Goal: Task Accomplishment & Management: Use online tool/utility

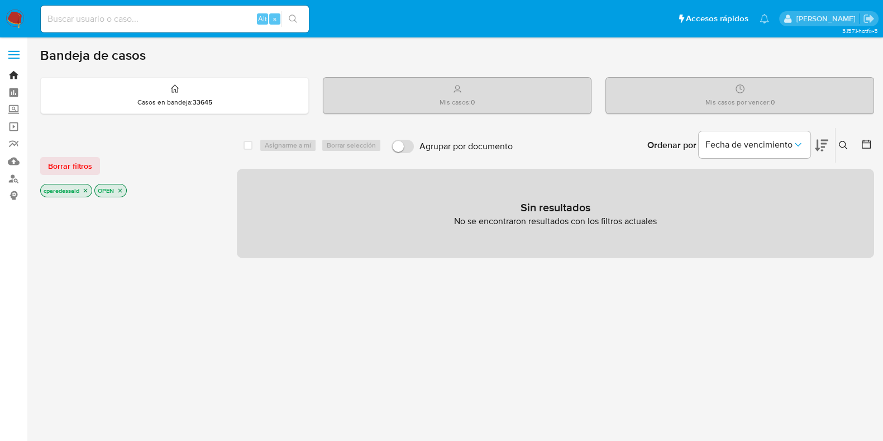
click at [12, 74] on link "Bandeja" at bounding box center [66, 74] width 133 height 17
click at [85, 188] on icon "close-filter" at bounding box center [85, 190] width 7 height 7
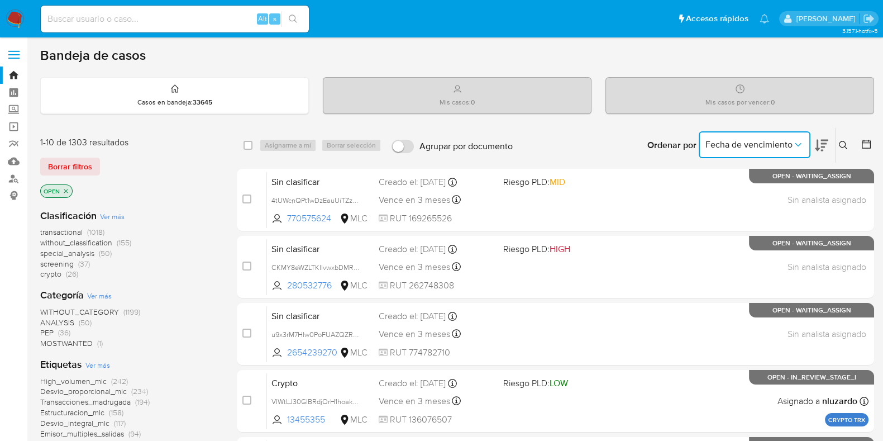
click at [768, 149] on button "Fecha de vencimiento" at bounding box center [755, 144] width 112 height 27
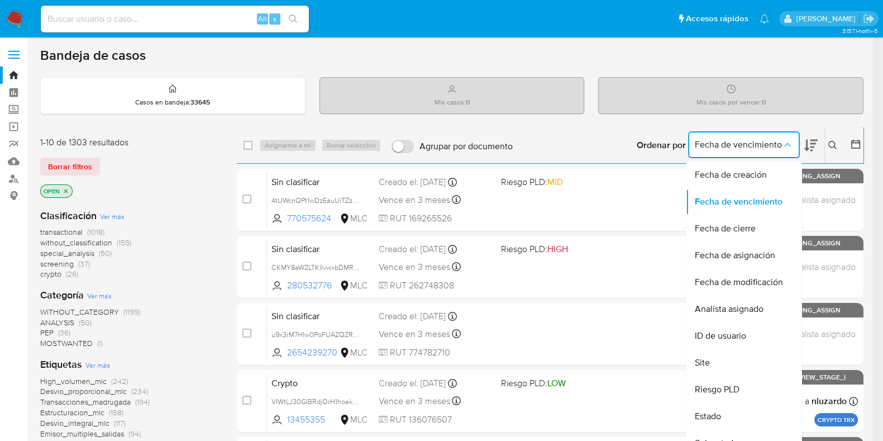
click at [187, 154] on div "1-10 de 1303 resultados Borrar filtros OPEN" at bounding box center [129, 168] width 179 height 64
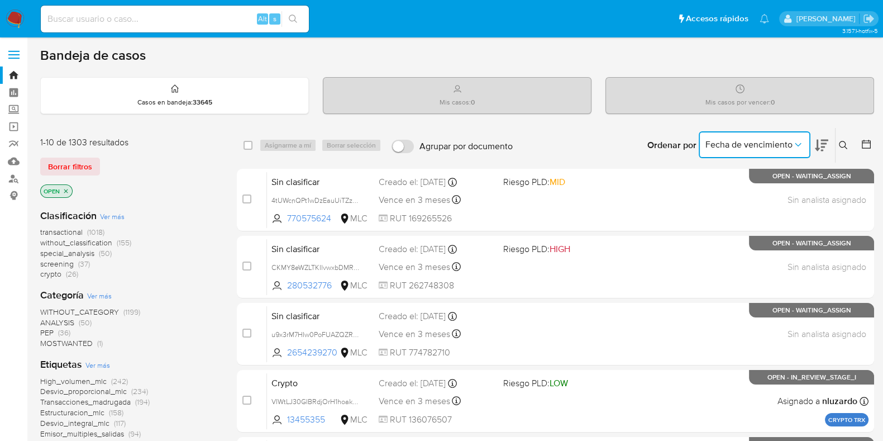
click at [740, 140] on span "Fecha de vencimiento" at bounding box center [749, 144] width 87 height 11
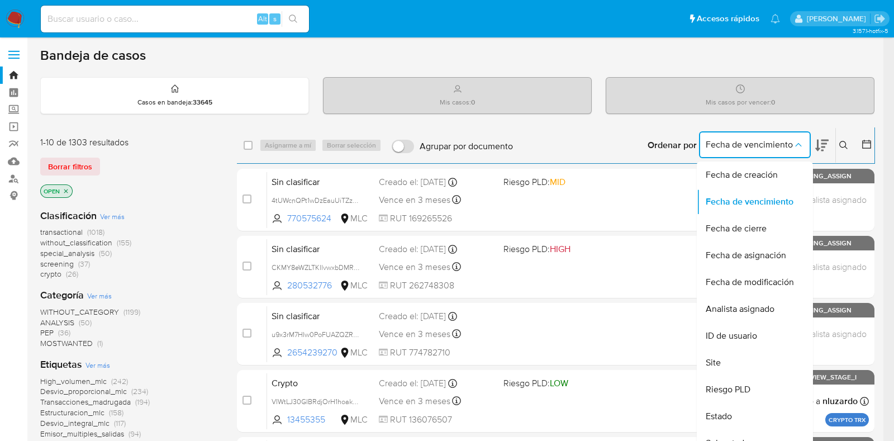
click at [626, 128] on div "Ordenar por Fecha de vencimiento Fecha de creación Fecha de vencimiento Fecha d…" at bounding box center [696, 145] width 356 height 35
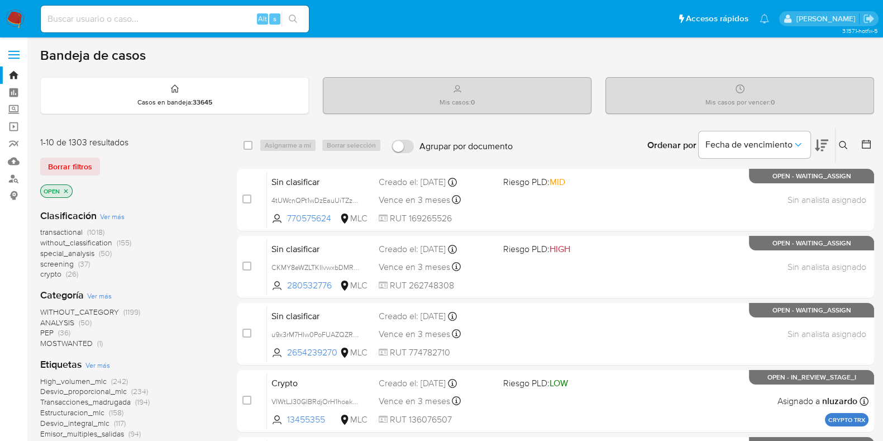
click at [826, 140] on icon at bounding box center [821, 146] width 13 height 12
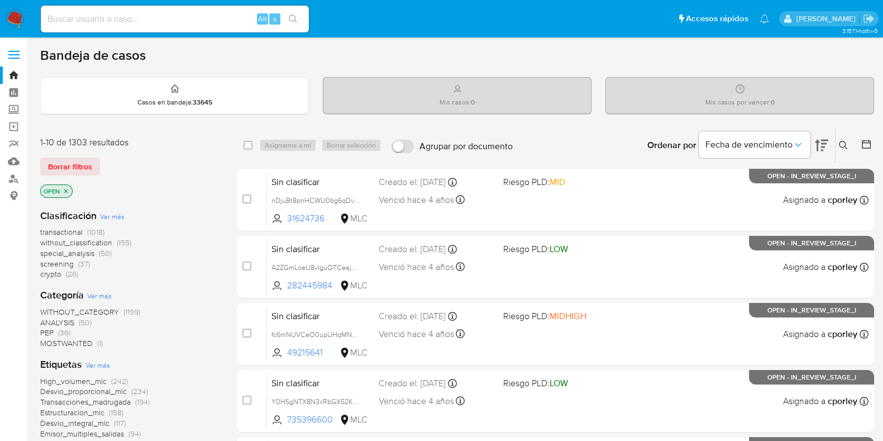
click at [55, 272] on span "crypto" at bounding box center [50, 273] width 21 height 11
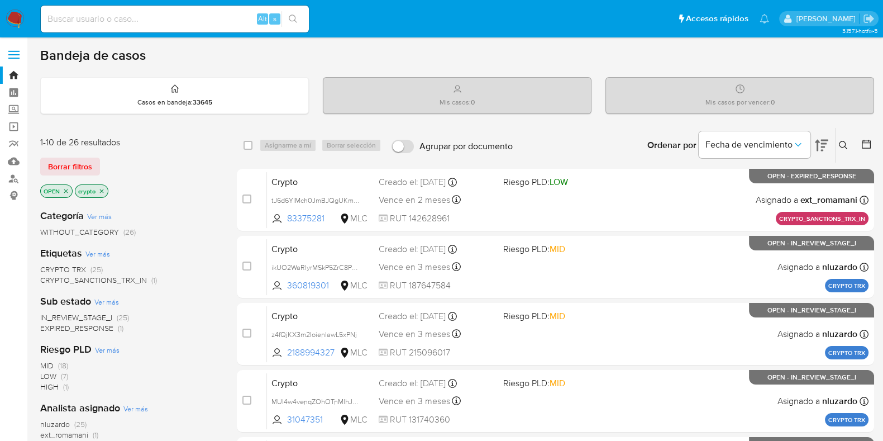
click at [100, 189] on icon "close-filter" at bounding box center [101, 191] width 7 height 7
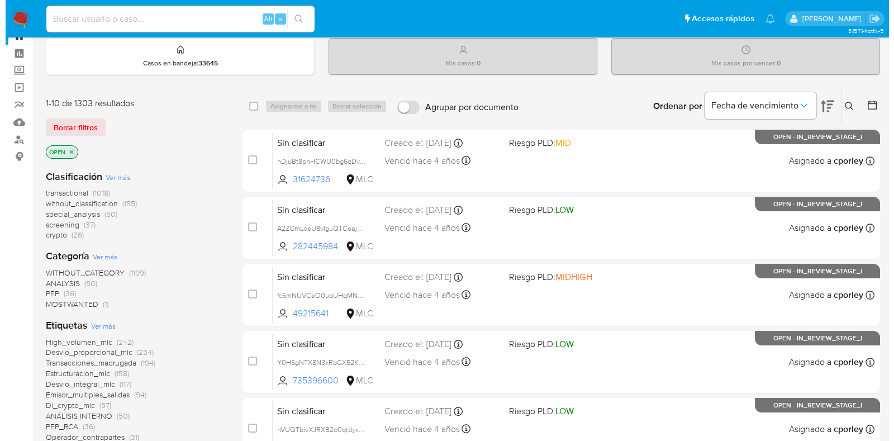
scroll to position [69, 0]
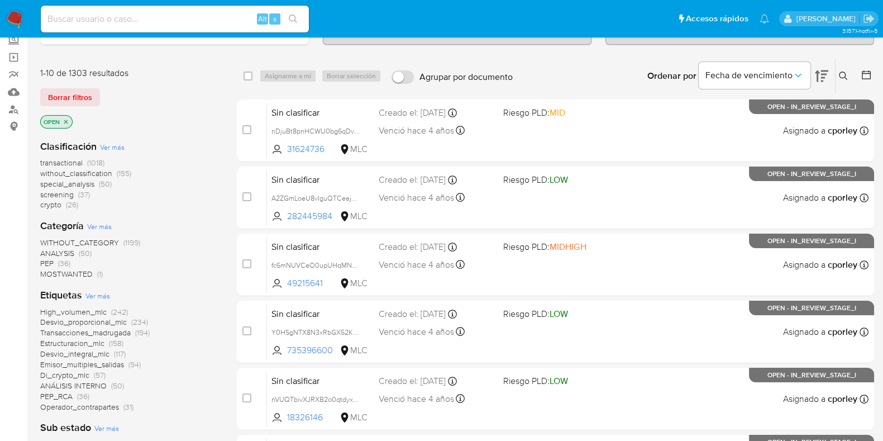
click at [112, 142] on span "Ver más" at bounding box center [112, 147] width 25 height 10
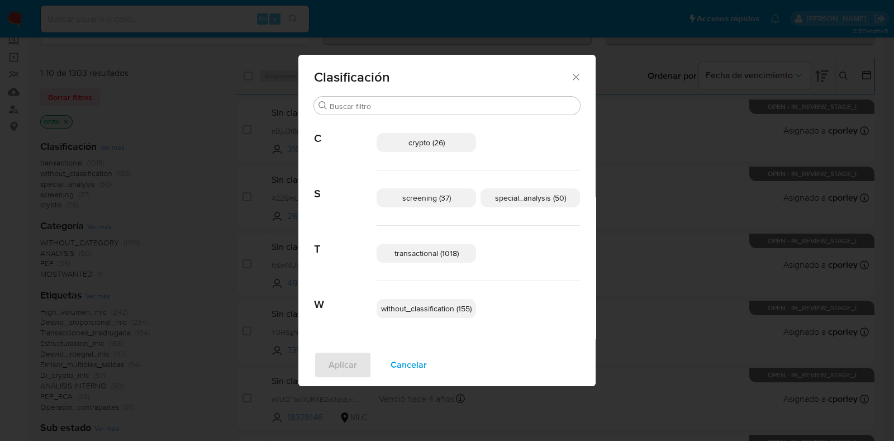
click at [427, 146] on span "crypto (26)" at bounding box center [426, 142] width 36 height 11
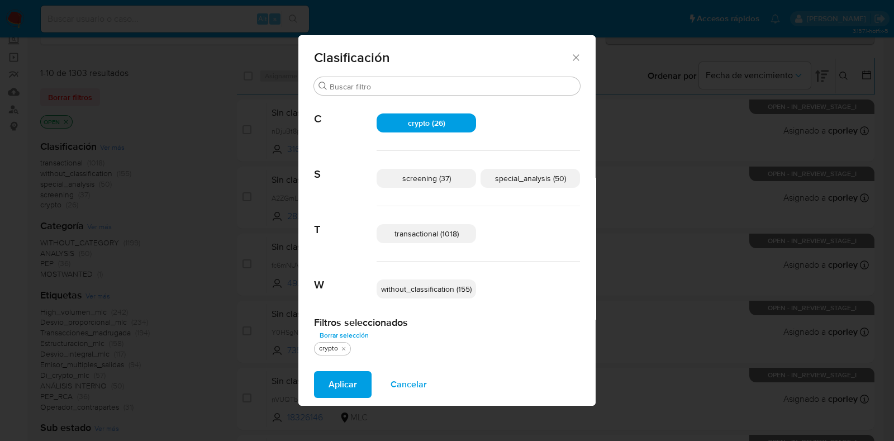
click at [443, 235] on span "transactional (1018)" at bounding box center [426, 233] width 64 height 11
click at [444, 291] on span "without_classification (155)" at bounding box center [426, 288] width 91 height 11
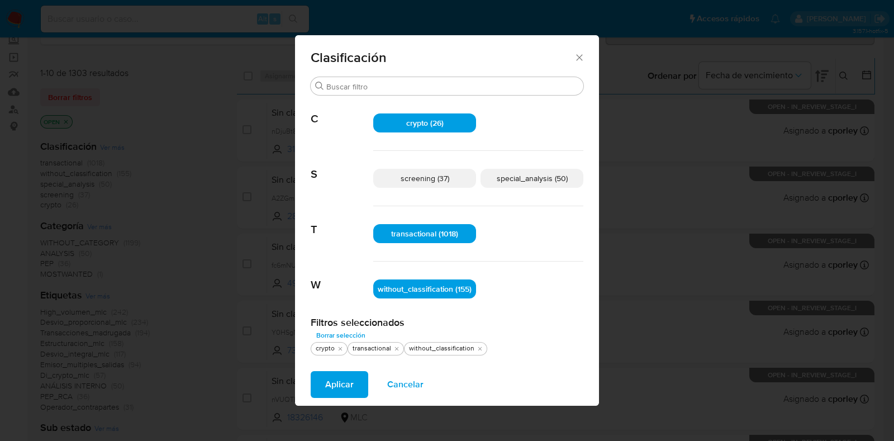
click at [525, 184] on p "special_analysis (50)" at bounding box center [532, 178] width 103 height 19
click at [341, 377] on span "Aplicar" at bounding box center [339, 384] width 28 height 25
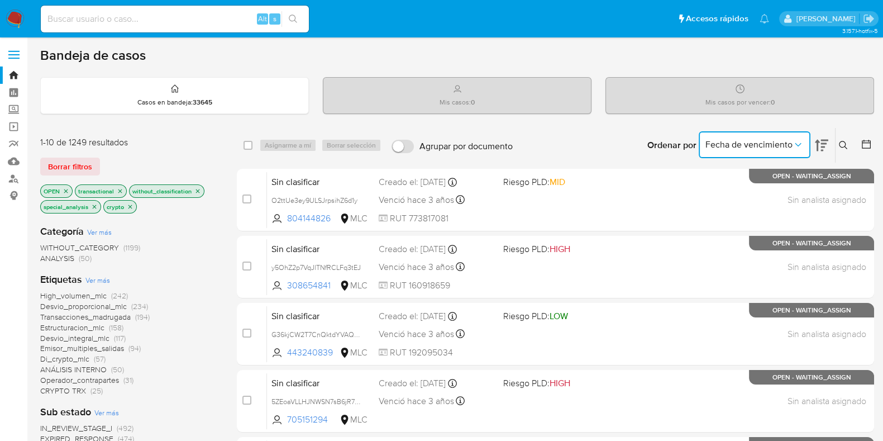
click at [758, 139] on span "Fecha de vencimiento" at bounding box center [749, 144] width 87 height 11
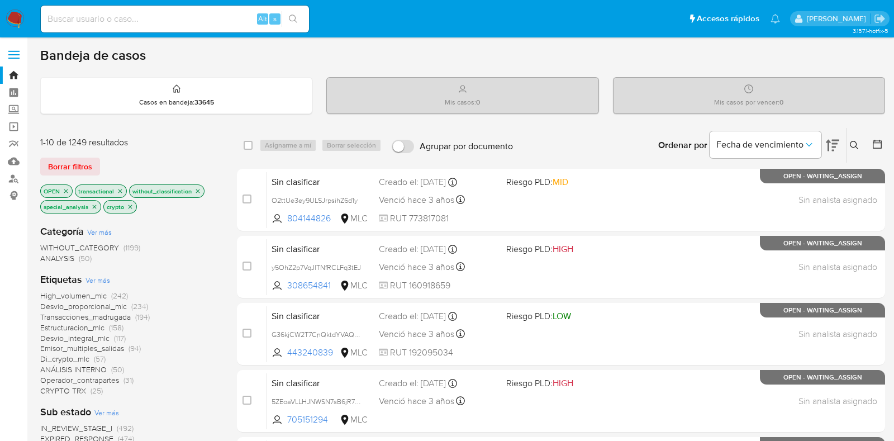
click at [827, 140] on icon at bounding box center [832, 146] width 13 height 12
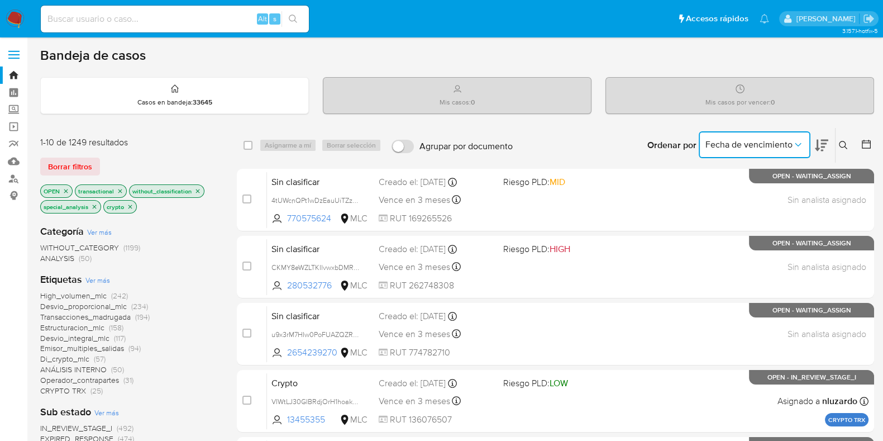
click at [796, 143] on icon "Ordenar por" at bounding box center [798, 144] width 6 height 3
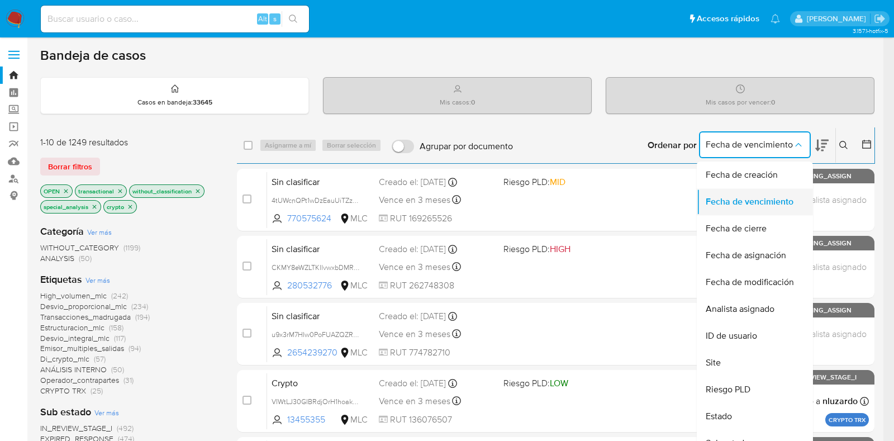
click at [771, 196] on span "Fecha de vencimiento" at bounding box center [750, 201] width 88 height 11
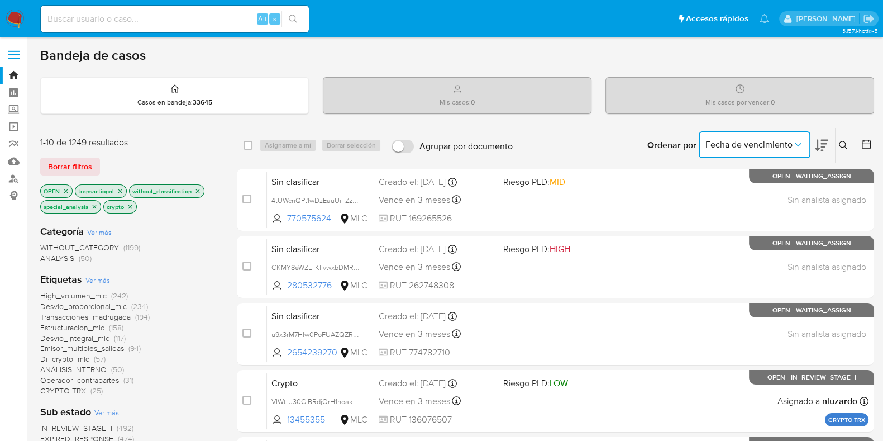
click at [819, 140] on icon at bounding box center [821, 146] width 13 height 12
click at [827, 143] on icon at bounding box center [821, 145] width 13 height 13
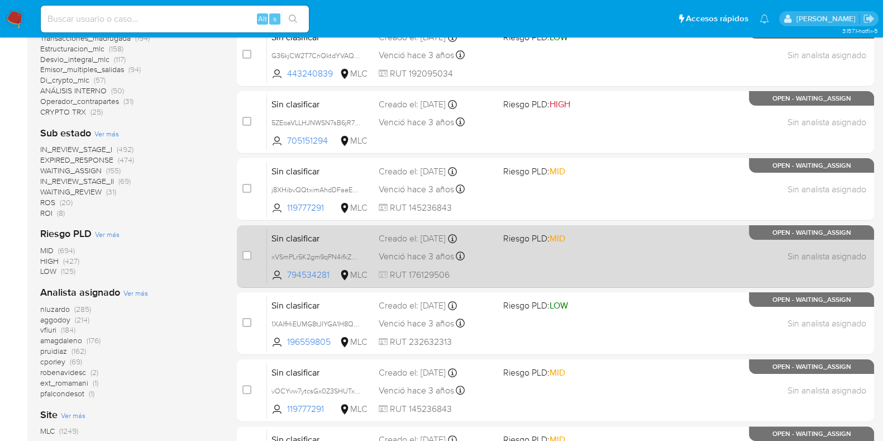
scroll to position [440, 0]
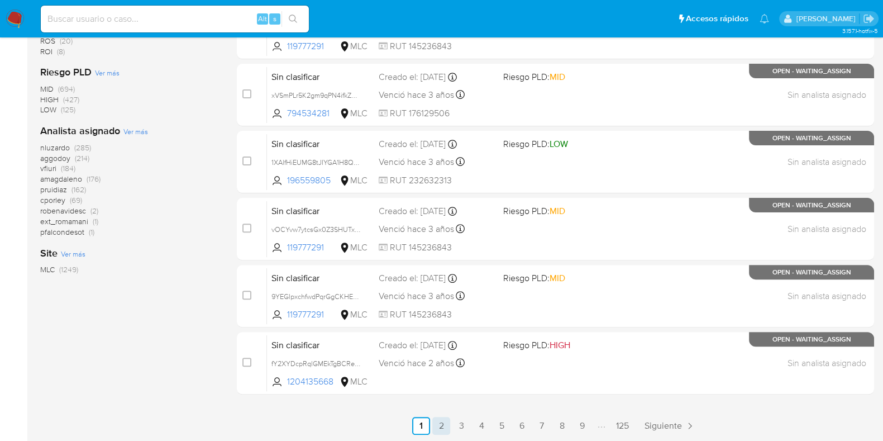
click at [446, 434] on main "3.157.1-hotfix-5" at bounding box center [441, 1] width 883 height 882
click at [441, 426] on link "2" at bounding box center [441, 426] width 18 height 18
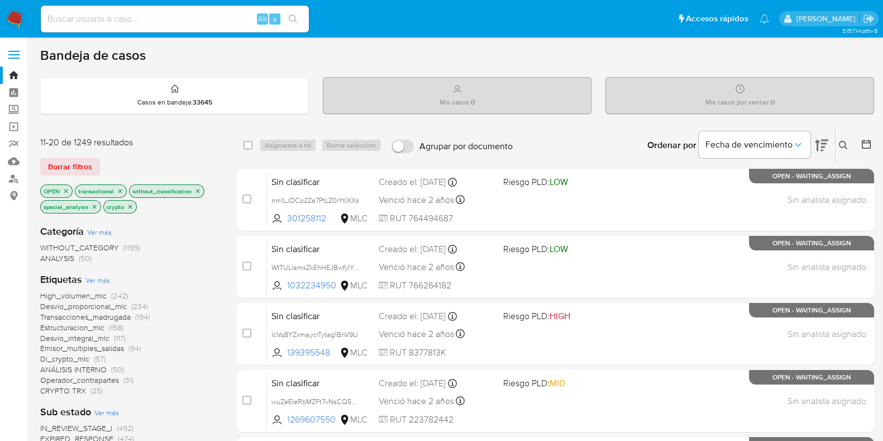
click at [196, 189] on icon "close-filter" at bounding box center [197, 191] width 7 height 7
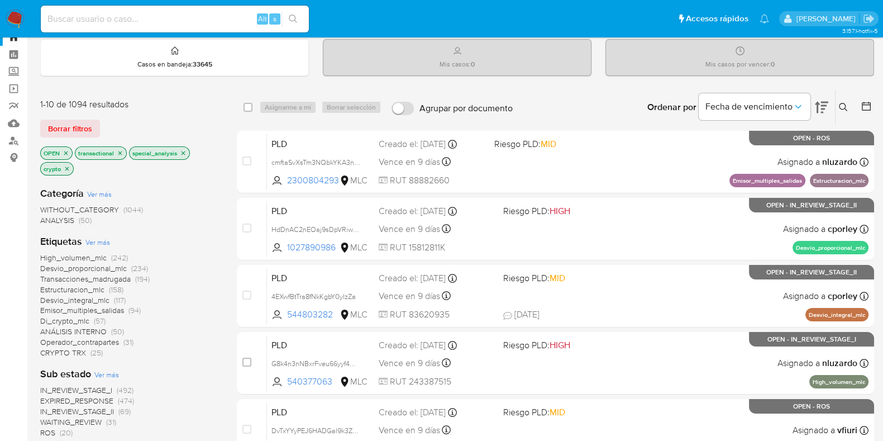
scroll to position [69, 0]
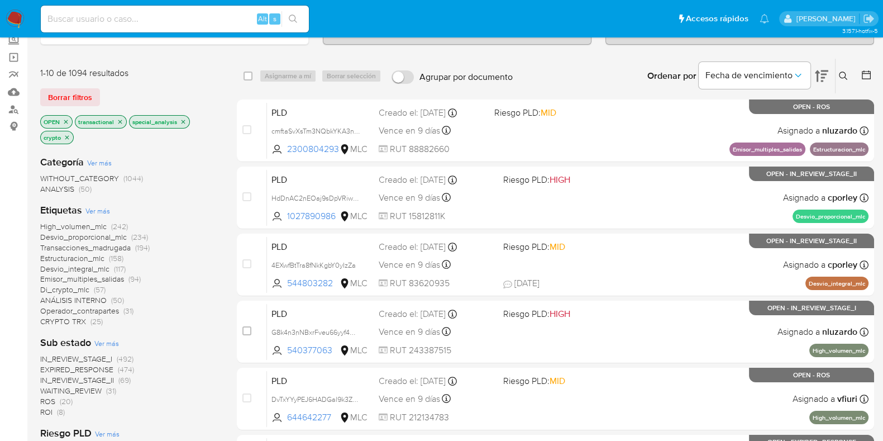
click at [96, 175] on span "WITHOUT_CATEGORY" at bounding box center [79, 178] width 79 height 11
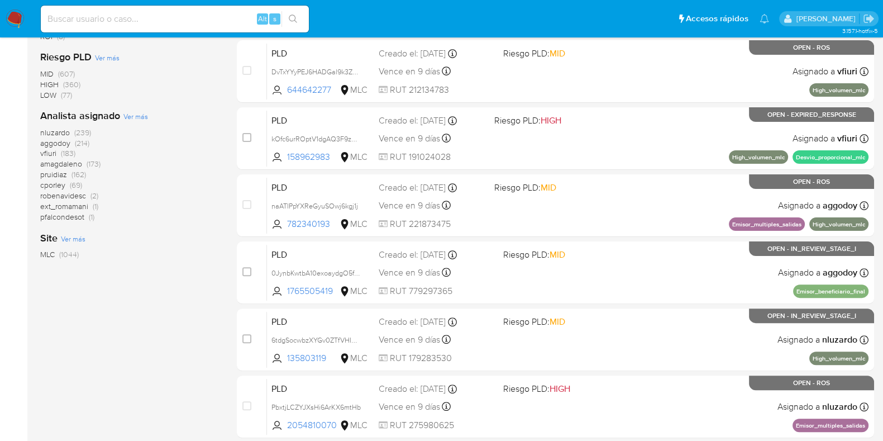
scroll to position [440, 0]
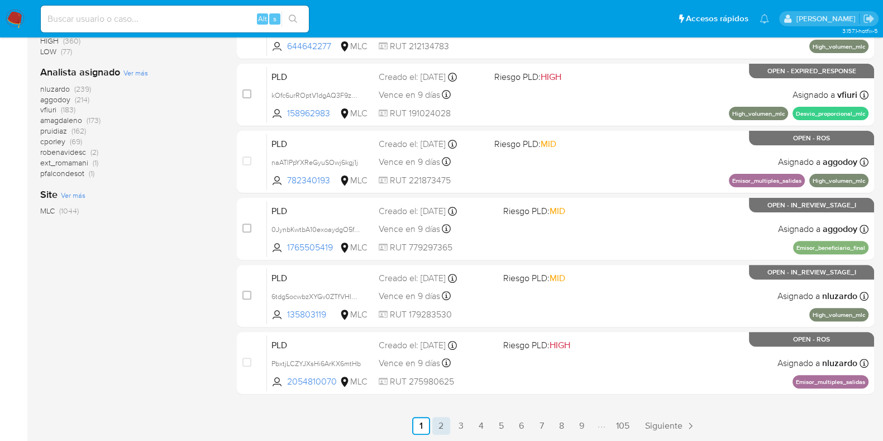
click at [438, 420] on link "2" at bounding box center [441, 426] width 18 height 18
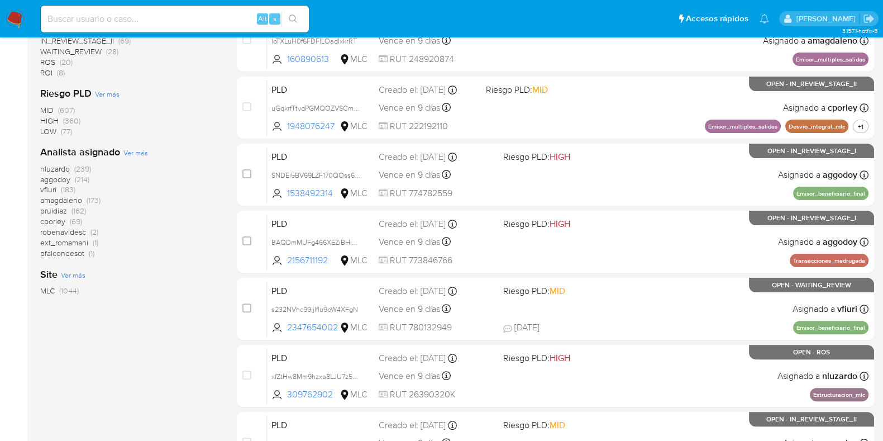
scroll to position [440, 0]
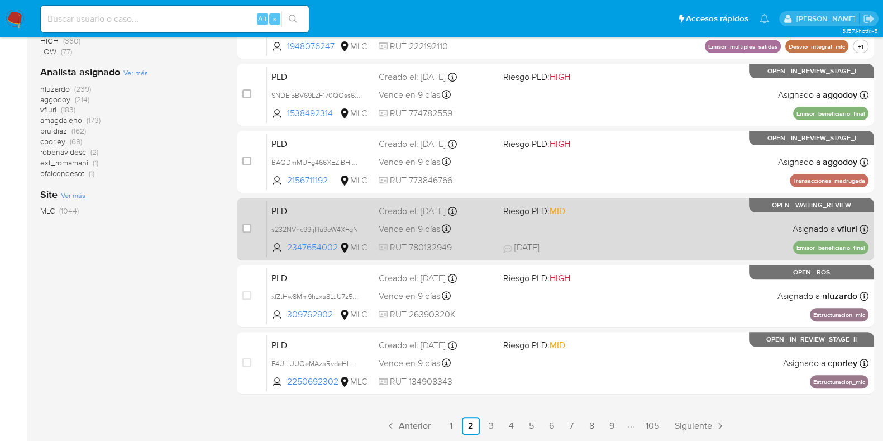
click at [495, 227] on div "PLD s232NVhc99ijIflu9oW4XFgN 2347654002 MLC Riesgo PLD: MID Creado el: [DATE] C…" at bounding box center [568, 229] width 602 height 56
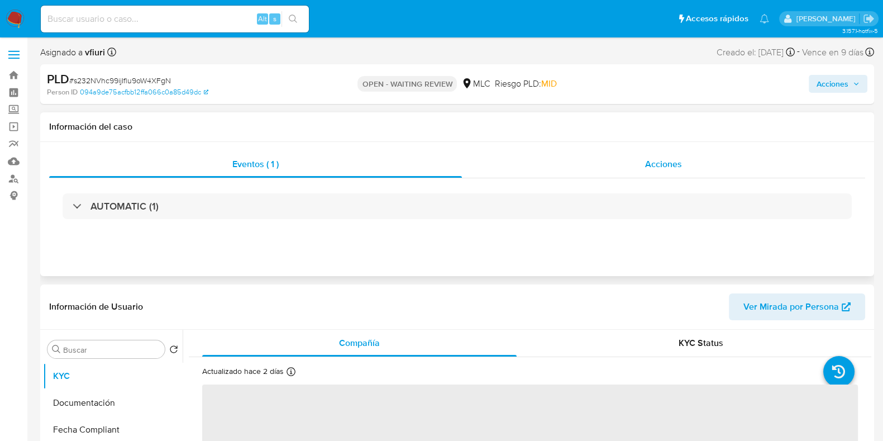
click at [598, 159] on div "Acciones" at bounding box center [663, 164] width 403 height 27
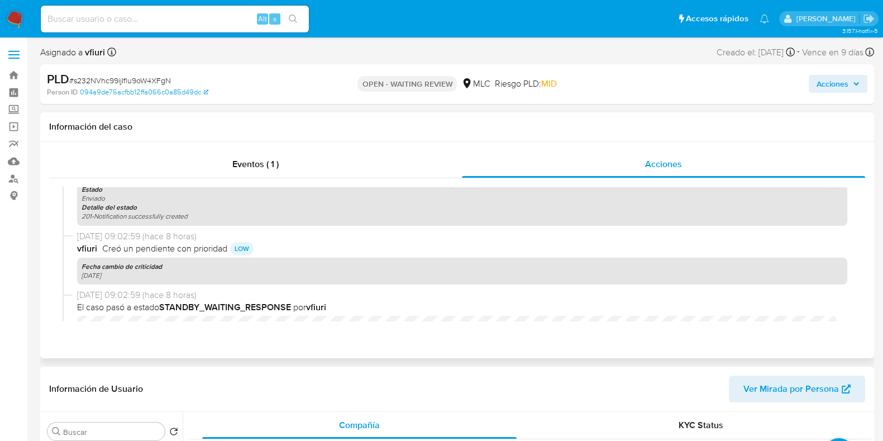
select select "10"
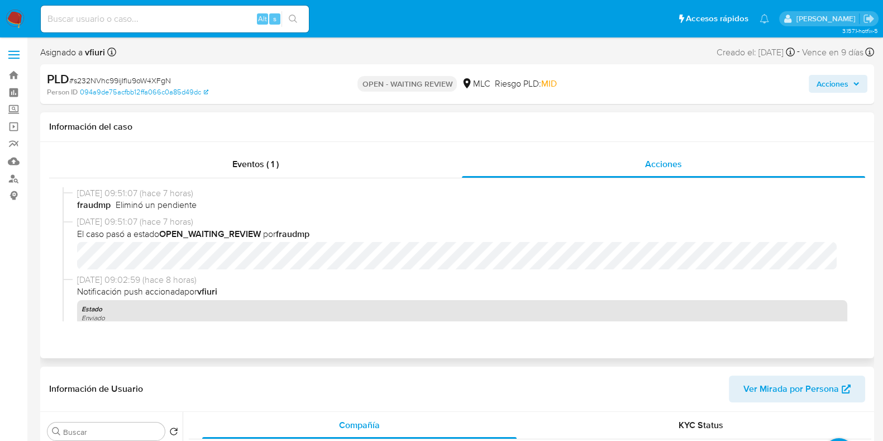
scroll to position [69, 0]
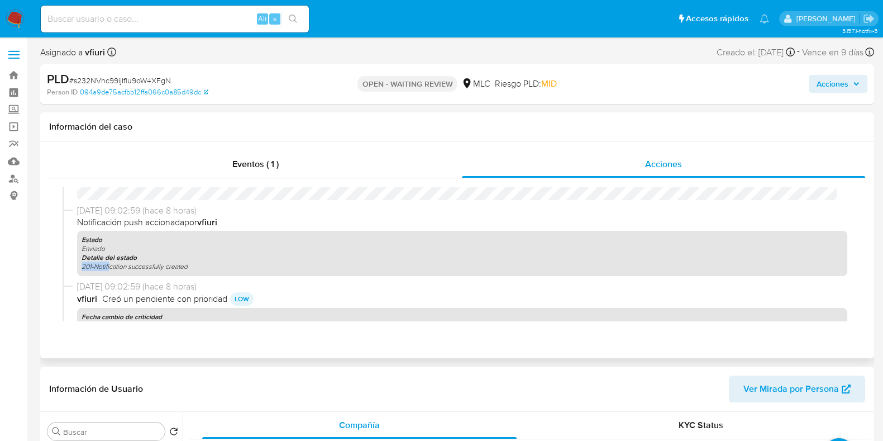
drag, startPoint x: 110, startPoint y: 267, endPoint x: 175, endPoint y: 261, distance: 66.2
click at [175, 261] on div "Estado Enviado Detalle del estado 201-Notification successfully created" at bounding box center [462, 253] width 770 height 45
click at [183, 265] on icon "201-Notification successfully created" at bounding box center [135, 265] width 106 height 9
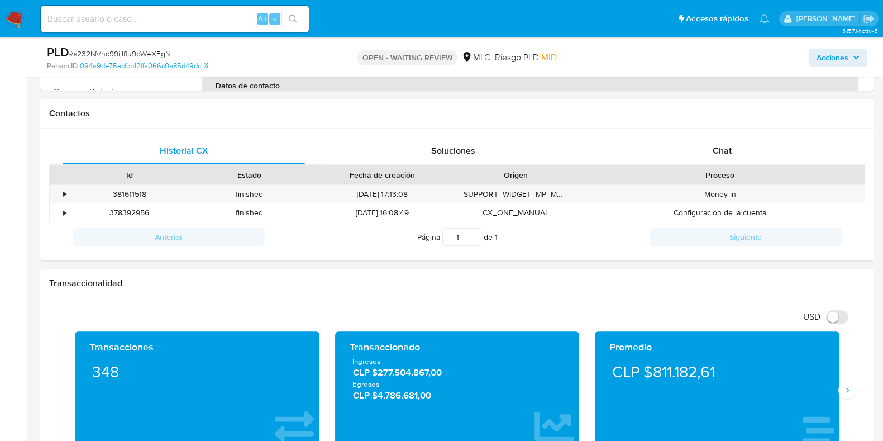
scroll to position [558, 0]
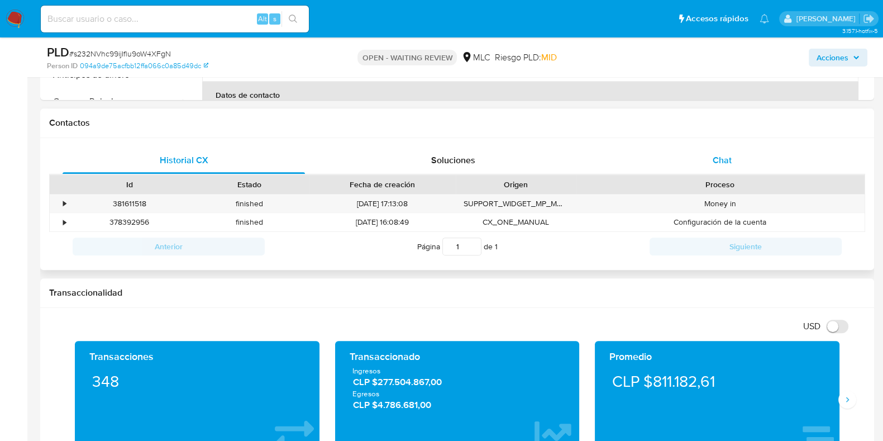
click at [696, 153] on div "Chat" at bounding box center [722, 160] width 242 height 27
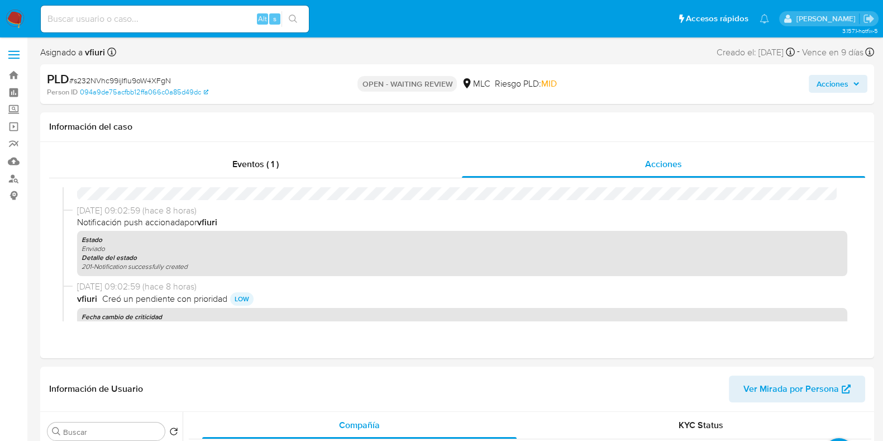
scroll to position [0, 0]
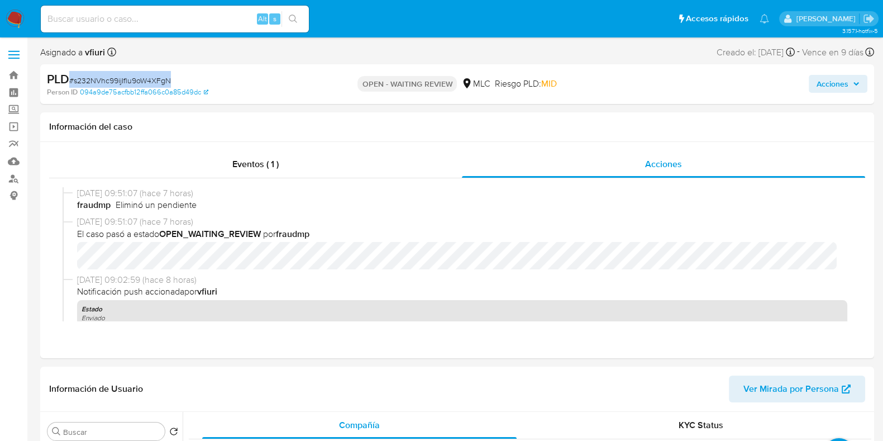
drag, startPoint x: 188, startPoint y: 79, endPoint x: 70, endPoint y: 79, distance: 117.9
click at [70, 79] on div "PLD # s232NVhc99ijIflu9oW4XFgN" at bounding box center [181, 79] width 269 height 17
copy span "# s232NVhc99ijIflu9oW4XFgN"
click at [309, 166] on div "Eventos ( 1 )" at bounding box center [255, 164] width 413 height 27
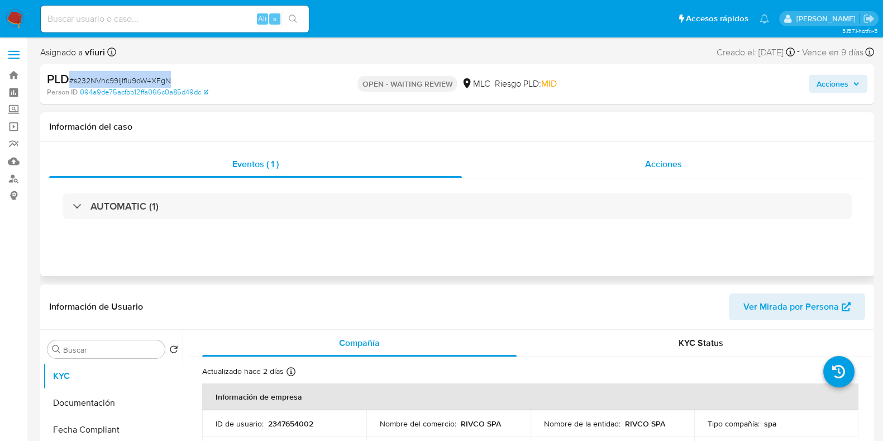
click at [621, 155] on div "Acciones" at bounding box center [663, 164] width 403 height 27
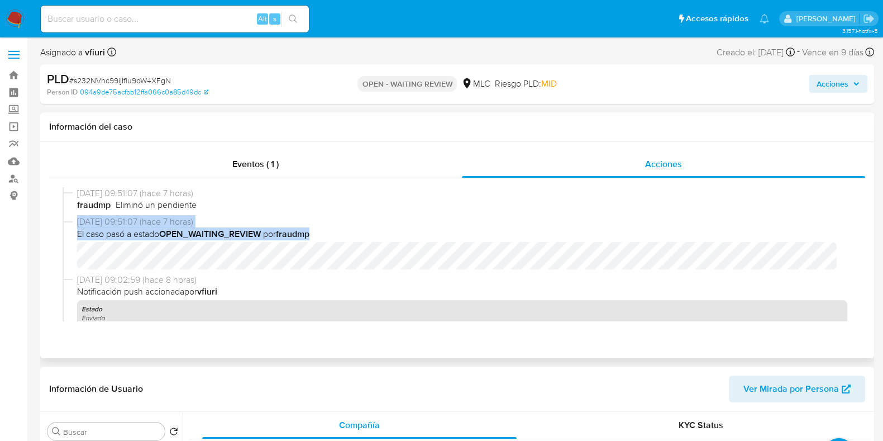
drag, startPoint x: 78, startPoint y: 218, endPoint x: 326, endPoint y: 232, distance: 247.9
click at [326, 232] on div "01/09/2025 09:51:07 (hace 7 horas) El caso pasó a estado OPEN_WAITING_REVIEW po…" at bounding box center [462, 243] width 770 height 54
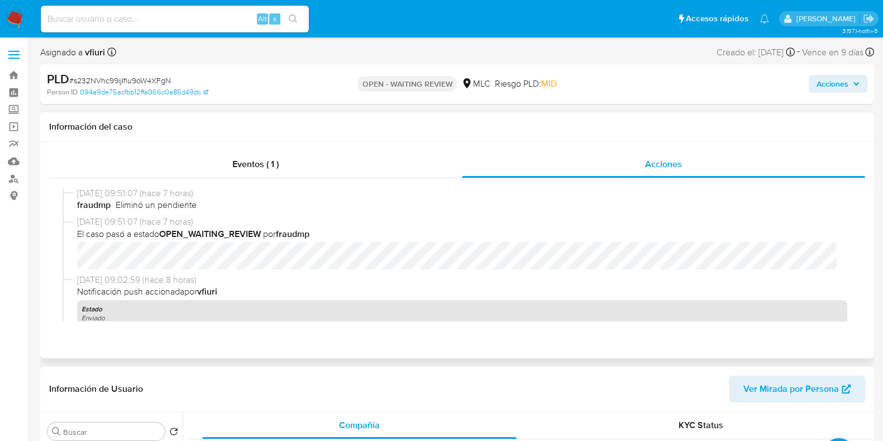
click at [312, 216] on span "01/09/2025 09:51:07 (hace 7 horas)" at bounding box center [462, 222] width 770 height 12
click at [172, 24] on input at bounding box center [175, 19] width 268 height 15
paste input "44dbP1lQjbBlzcNq8Iiu5vsn"
type input "44dbP1lQjbBlzcNq8Iiu5vsn"
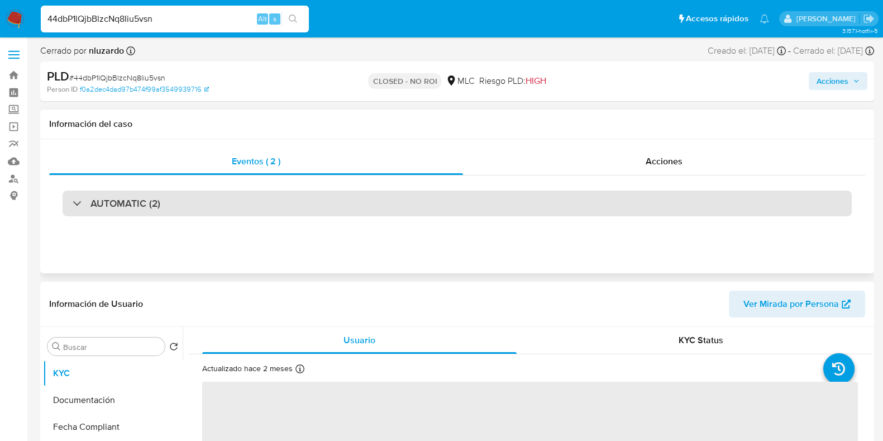
click at [492, 201] on div "AUTOMATIC (2)" at bounding box center [457, 204] width 789 height 26
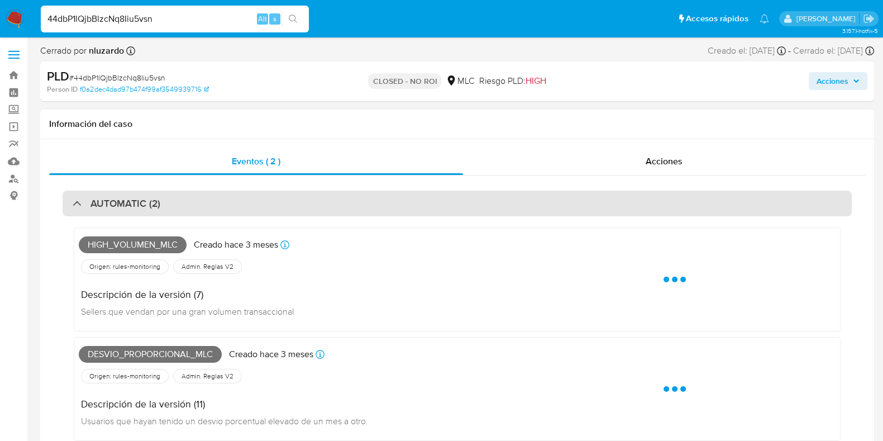
select select "10"
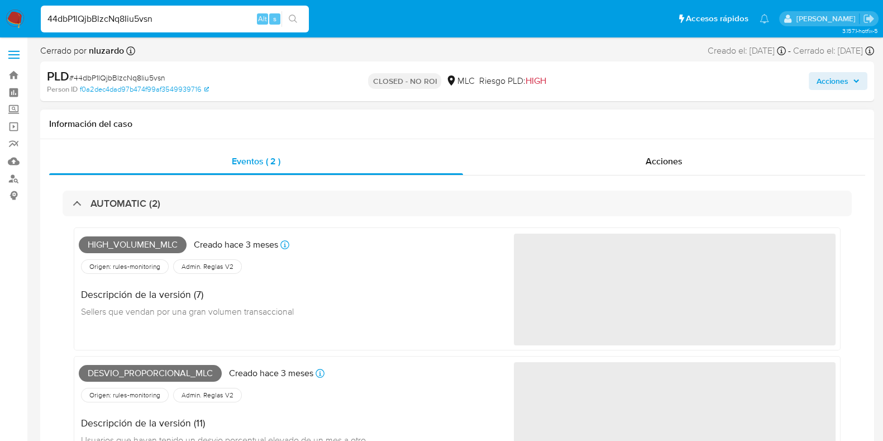
click at [624, 180] on div "AUTOMATIC (2) High_volumen_mlc Creado hace 3 meses Creado: 12/06/2025 05:09:23 …" at bounding box center [457, 342] width 816 height 335
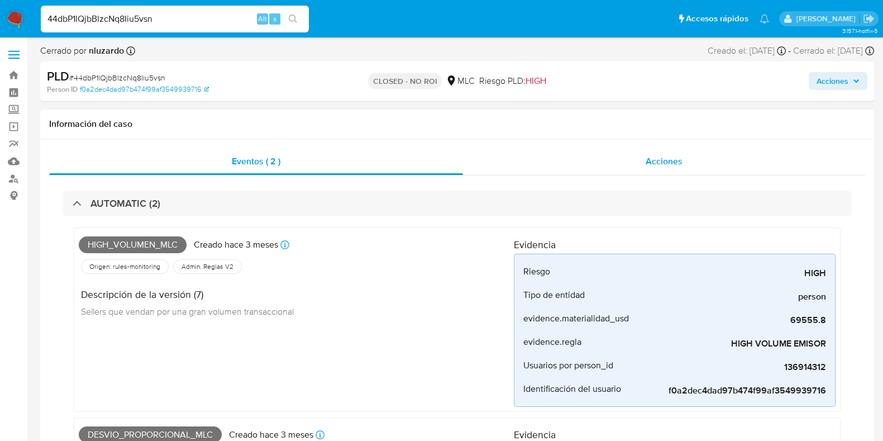
click at [631, 161] on div "Acciones" at bounding box center [664, 161] width 402 height 27
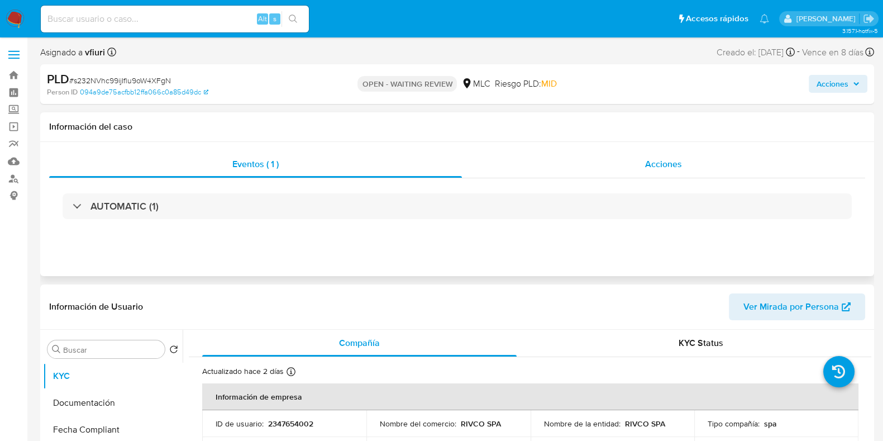
click at [573, 166] on div "Acciones" at bounding box center [663, 164] width 403 height 27
select select "10"
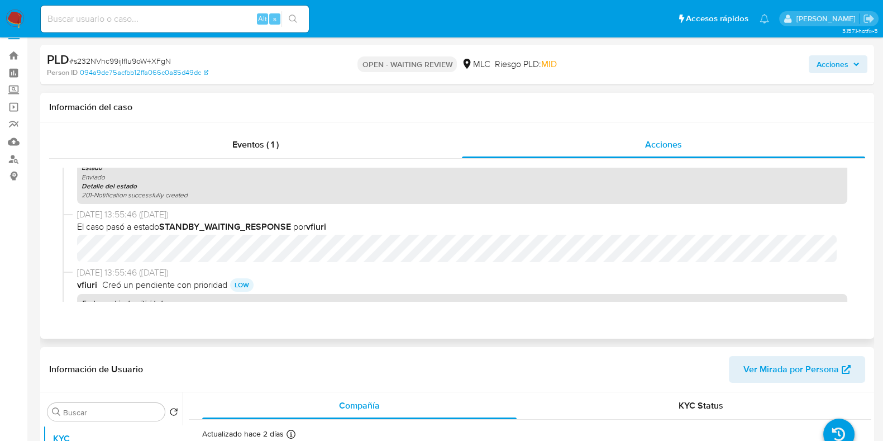
scroll to position [1040, 0]
click at [184, 222] on b "STANDBY_WAITING_RESPONSE" at bounding box center [225, 227] width 132 height 13
click at [316, 228] on b "vfiuri" at bounding box center [316, 227] width 20 height 13
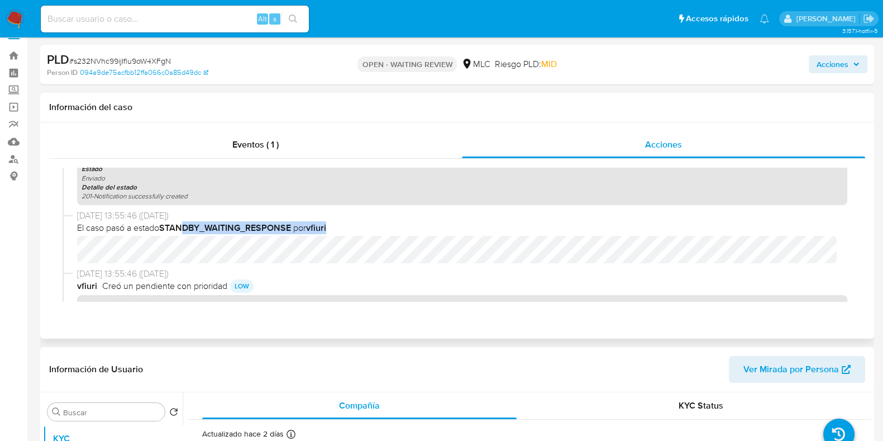
drag, startPoint x: 184, startPoint y: 226, endPoint x: 335, endPoint y: 230, distance: 150.9
click at [335, 230] on span "El caso pasó a estado STANDBY_WAITING_RESPONSE por vfiuri" at bounding box center [462, 228] width 770 height 12
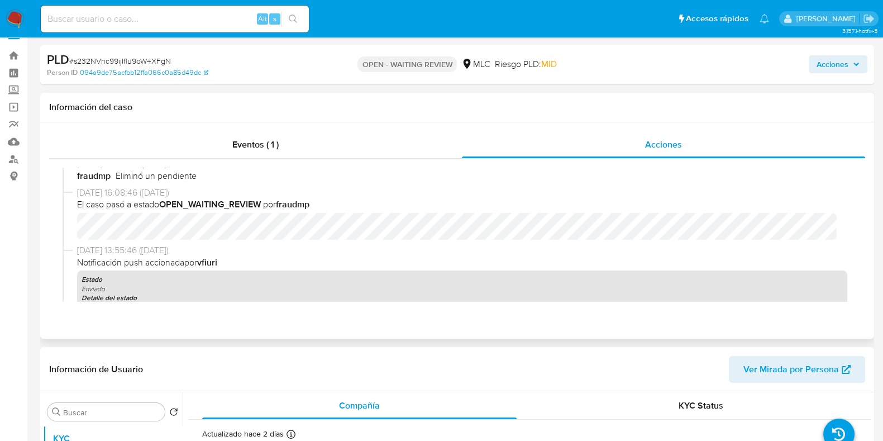
scroll to position [930, 0]
drag, startPoint x: 193, startPoint y: 197, endPoint x: 316, endPoint y: 204, distance: 123.2
click at [316, 204] on div "27/08/2025 16:08:46 (hace 5 días) El caso pasó a estado OPEN_WAITING_REVIEW por…" at bounding box center [462, 214] width 770 height 54
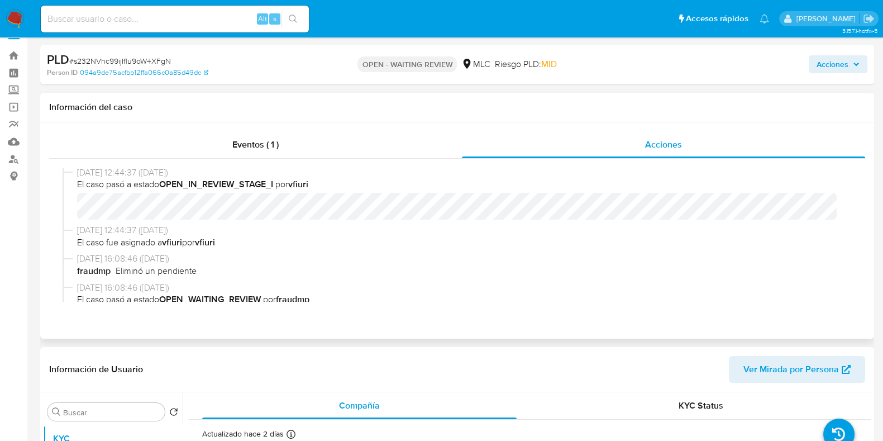
scroll to position [802, 0]
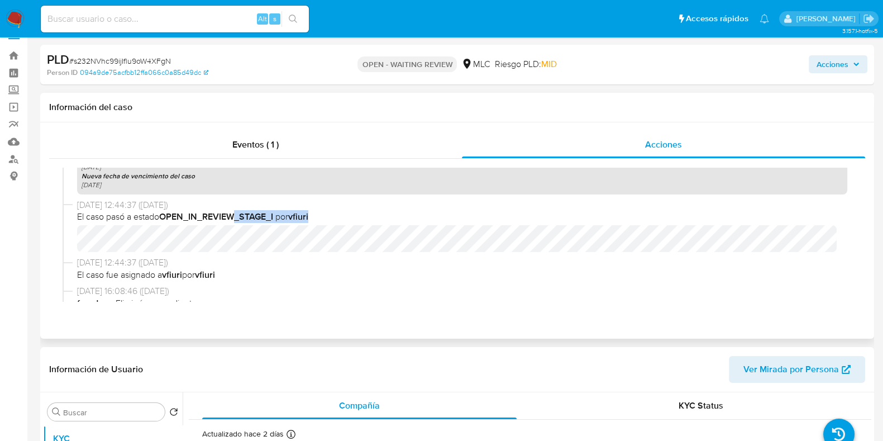
drag, startPoint x: 239, startPoint y: 217, endPoint x: 305, endPoint y: 225, distance: 65.8
click at [305, 225] on div "28/08/2025 12:44:37 (hace 4 días) El caso pasó a estado OPEN_IN_REVIEW_STAGE_I …" at bounding box center [462, 226] width 770 height 54
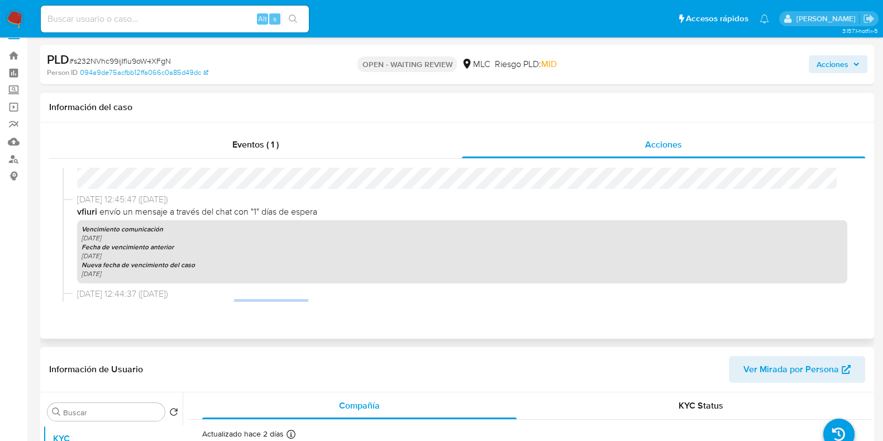
scroll to position [696, 0]
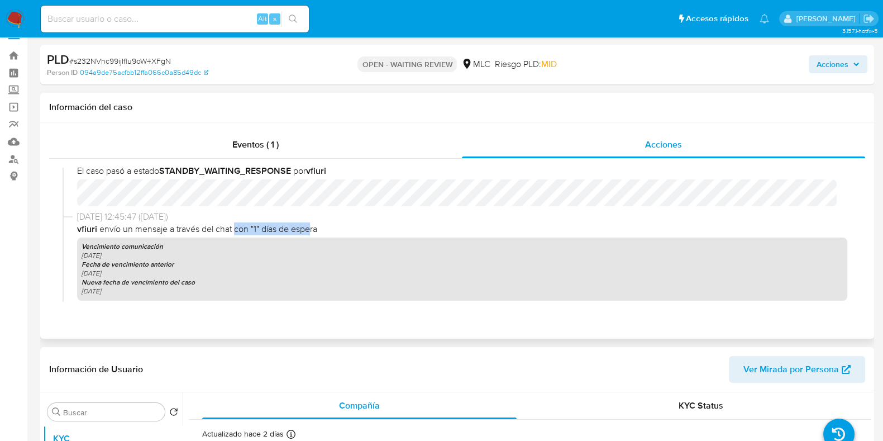
drag, startPoint x: 234, startPoint y: 228, endPoint x: 313, endPoint y: 232, distance: 78.9
click at [313, 232] on span "vfiuri envío un mensaje a través del chat con "1" días de espera" at bounding box center [462, 229] width 770 height 12
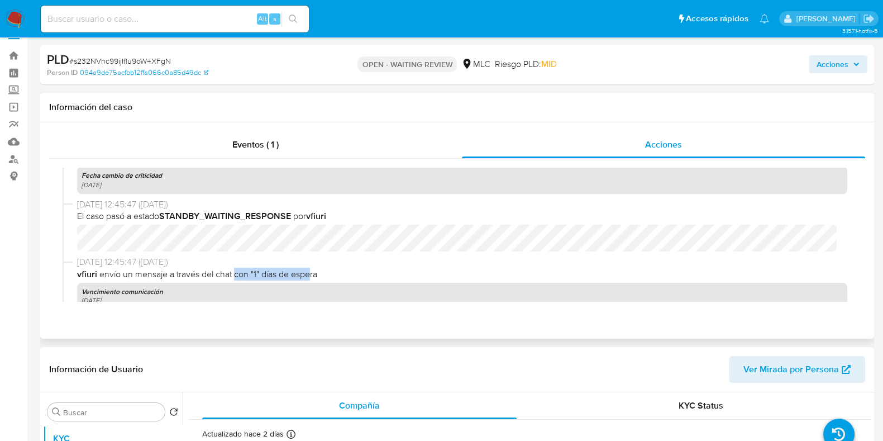
scroll to position [650, 0]
drag, startPoint x: 225, startPoint y: 213, endPoint x: 312, endPoint y: 213, distance: 86.6
click at [312, 213] on span "El caso pasó a estado STANDBY_WAITING_RESPONSE por vfiuri" at bounding box center [462, 217] width 770 height 12
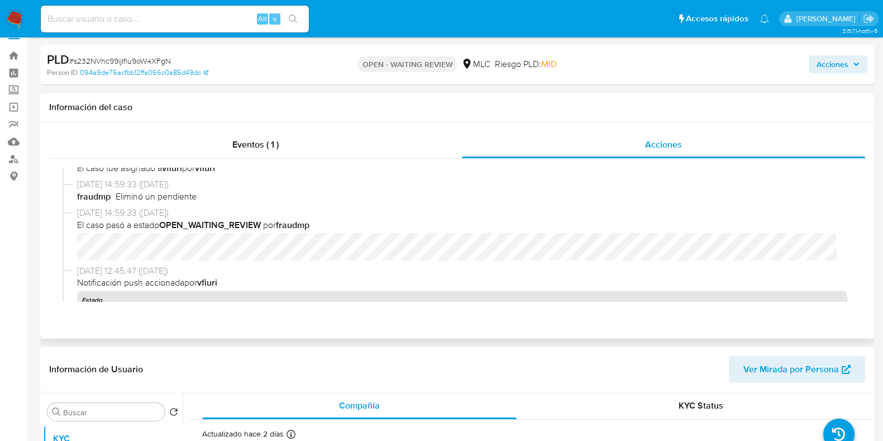
scroll to position [445, 0]
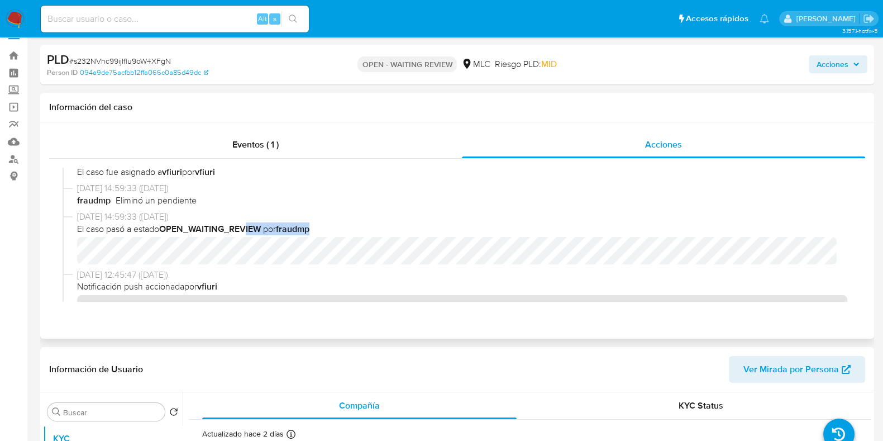
click at [308, 239] on div "28/08/2025 14:59:33 (hace 4 días) El caso pasó a estado OPEN_WAITING_REVIEW por…" at bounding box center [462, 238] width 770 height 54
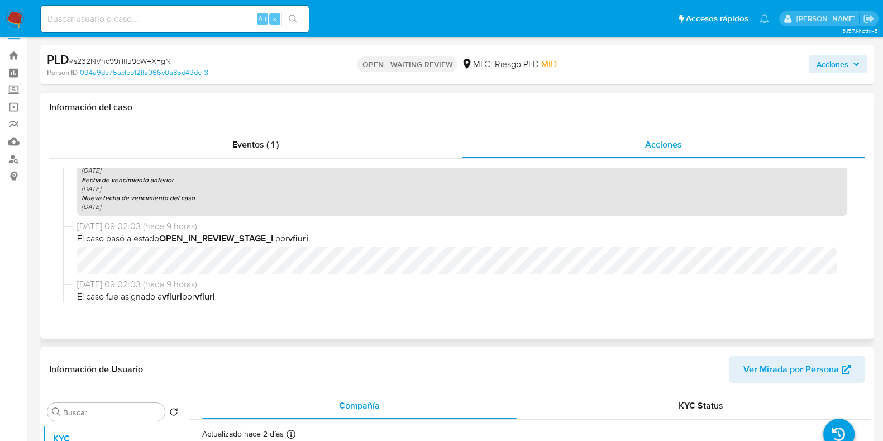
scroll to position [320, 0]
drag, startPoint x: 249, startPoint y: 239, endPoint x: 310, endPoint y: 242, distance: 61.6
click at [310, 242] on span "El caso pasó a estado OPEN_IN_REVIEW_STAGE_I por vfiuri" at bounding box center [462, 240] width 770 height 12
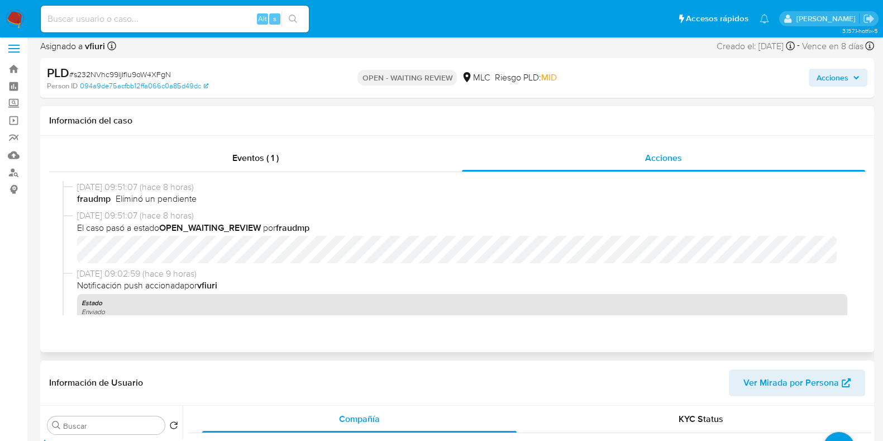
scroll to position [6, 0]
drag, startPoint x: 162, startPoint y: 185, endPoint x: 232, endPoint y: 213, distance: 75.4
click at [232, 213] on div "01/09/2025 09:51:07 (hace 8 horas) fraudmp Eliminó un pendiente 01/09/2025 09:5…" at bounding box center [457, 249] width 789 height 134
click at [232, 213] on span "01/09/2025 09:51:07 (hace 8 horas)" at bounding box center [462, 216] width 770 height 12
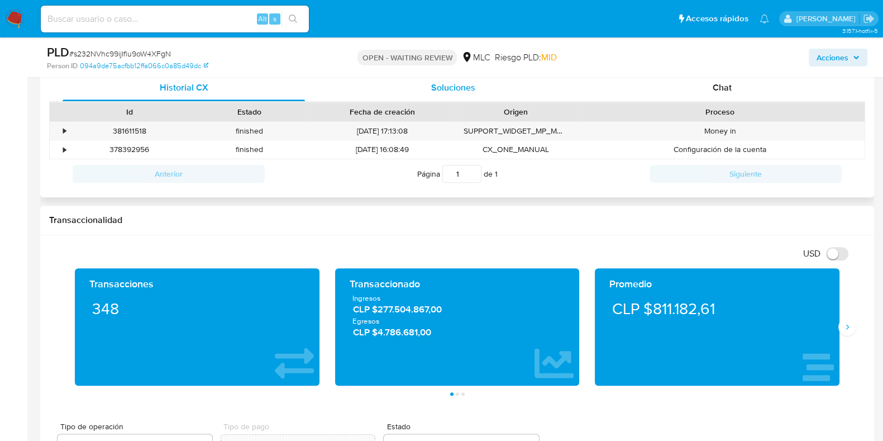
scroll to position [551, 0]
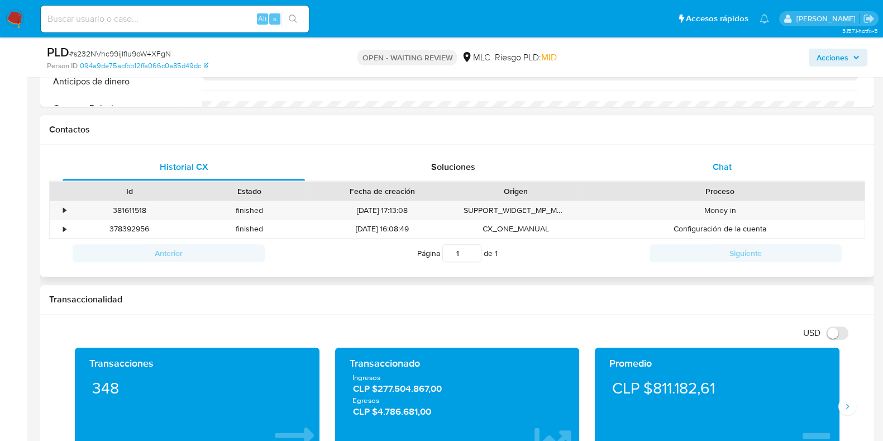
click at [663, 162] on div "Chat" at bounding box center [722, 167] width 242 height 27
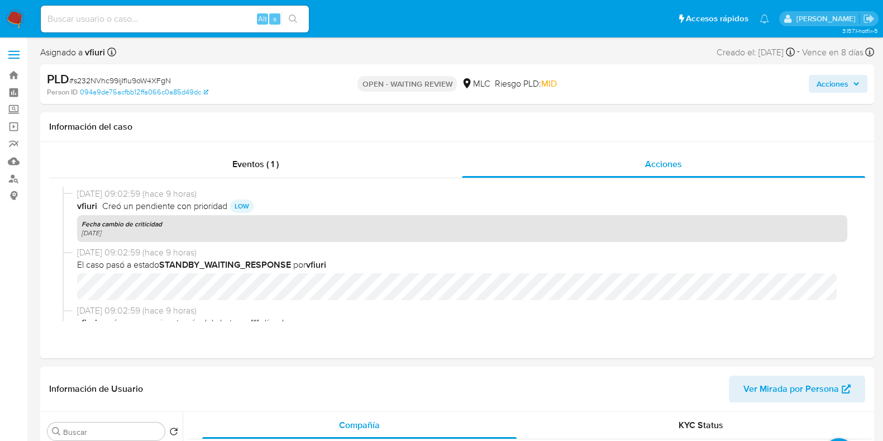
scroll to position [161, 0]
